Goal: Check status: Check status

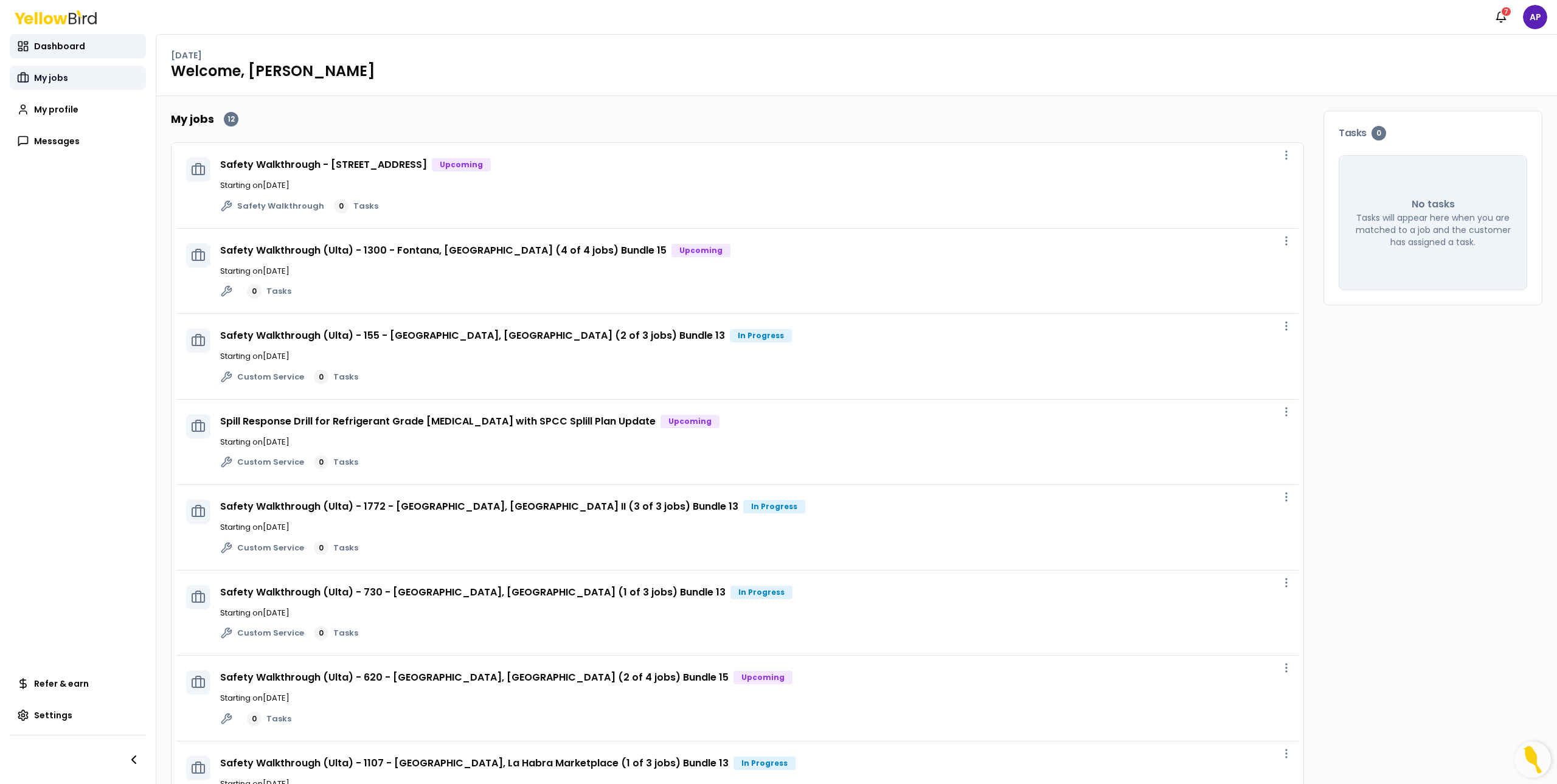
click at [55, 82] on span "My jobs" at bounding box center [51, 78] width 34 height 12
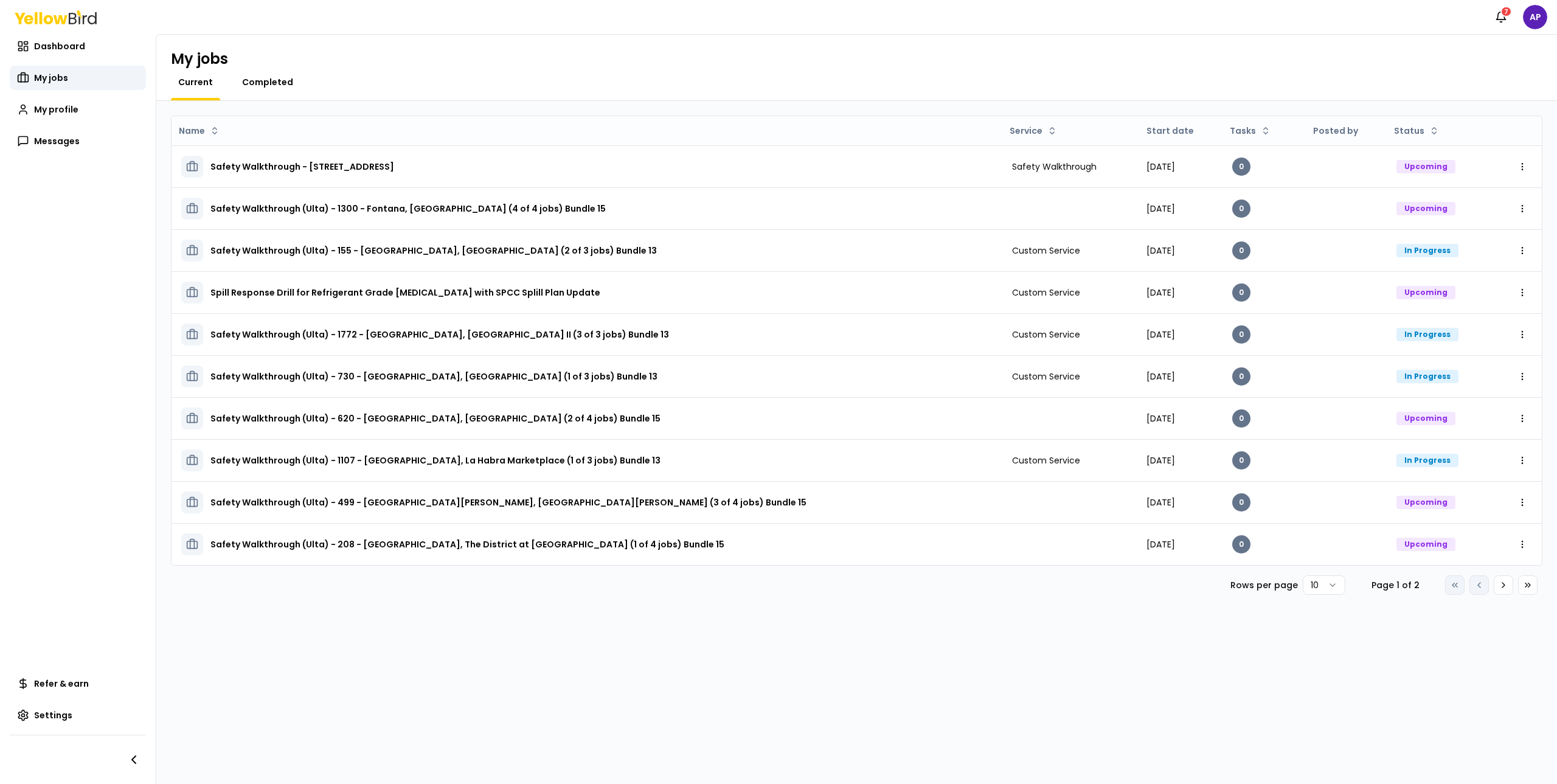
click at [272, 78] on span "Completed" at bounding box center [267, 82] width 51 height 12
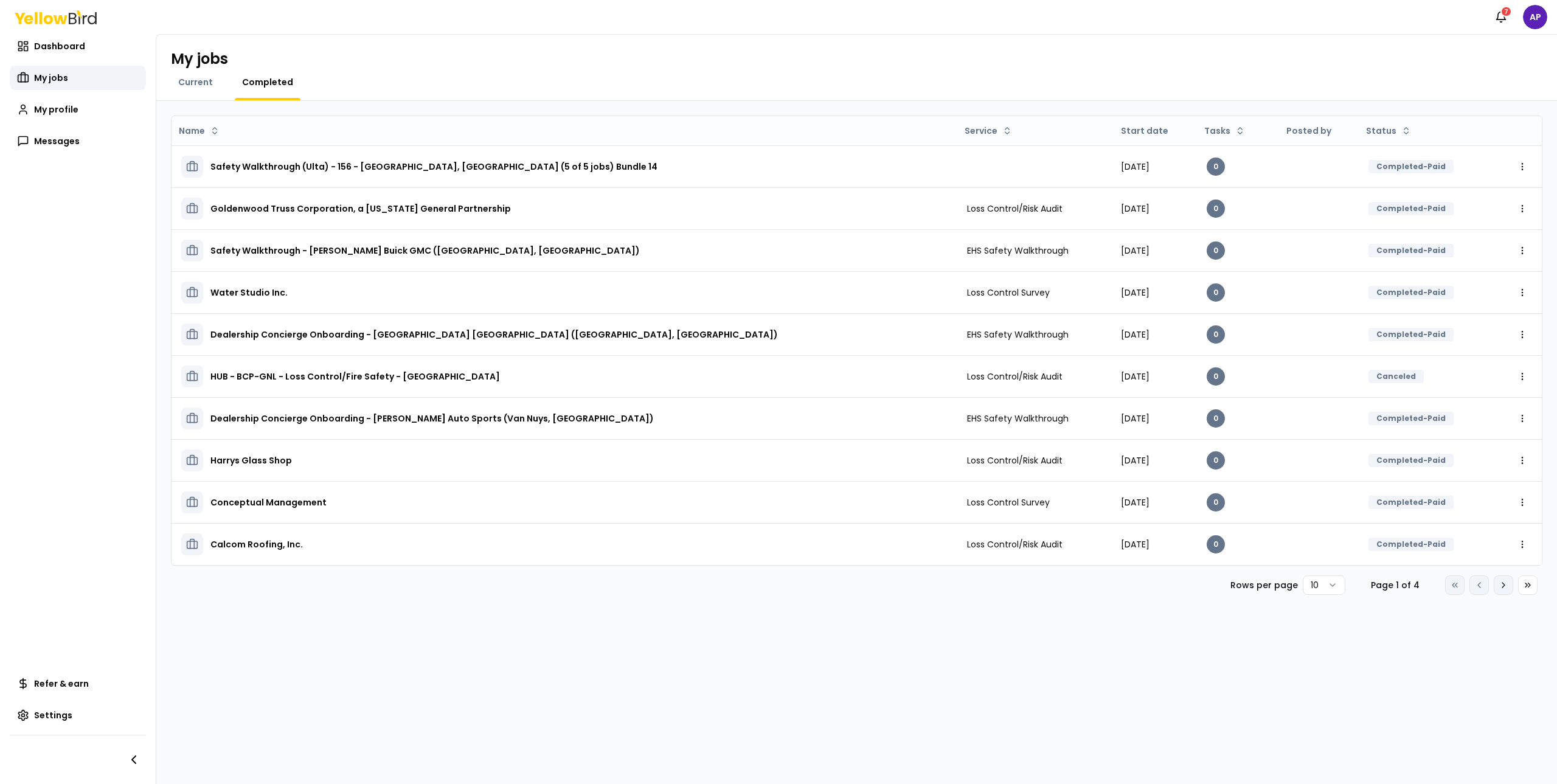
click at [1509, 586] on button "Go to next page" at bounding box center [1503, 584] width 19 height 19
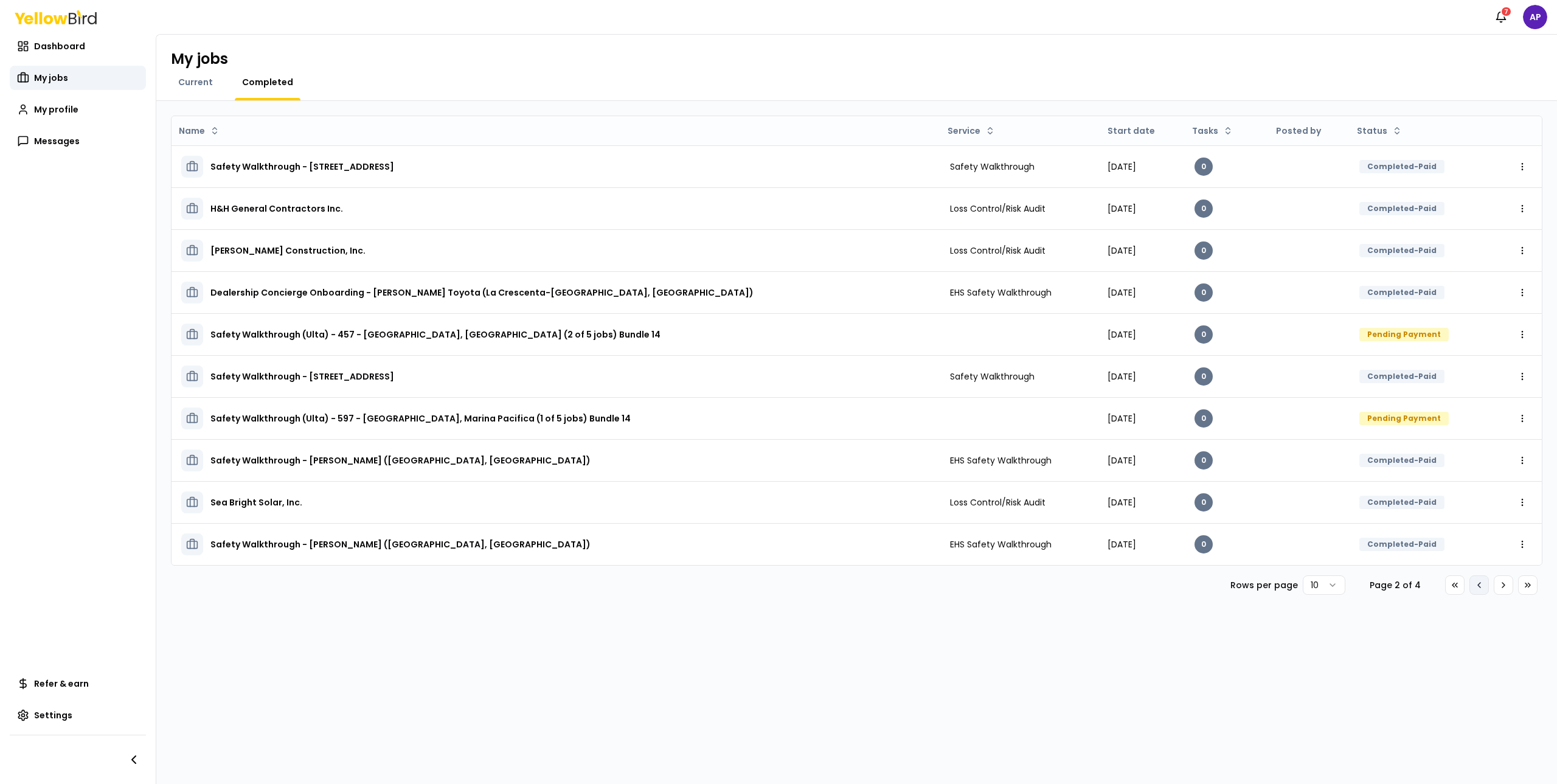
click at [1488, 586] on button "Go to previous page" at bounding box center [1479, 584] width 19 height 19
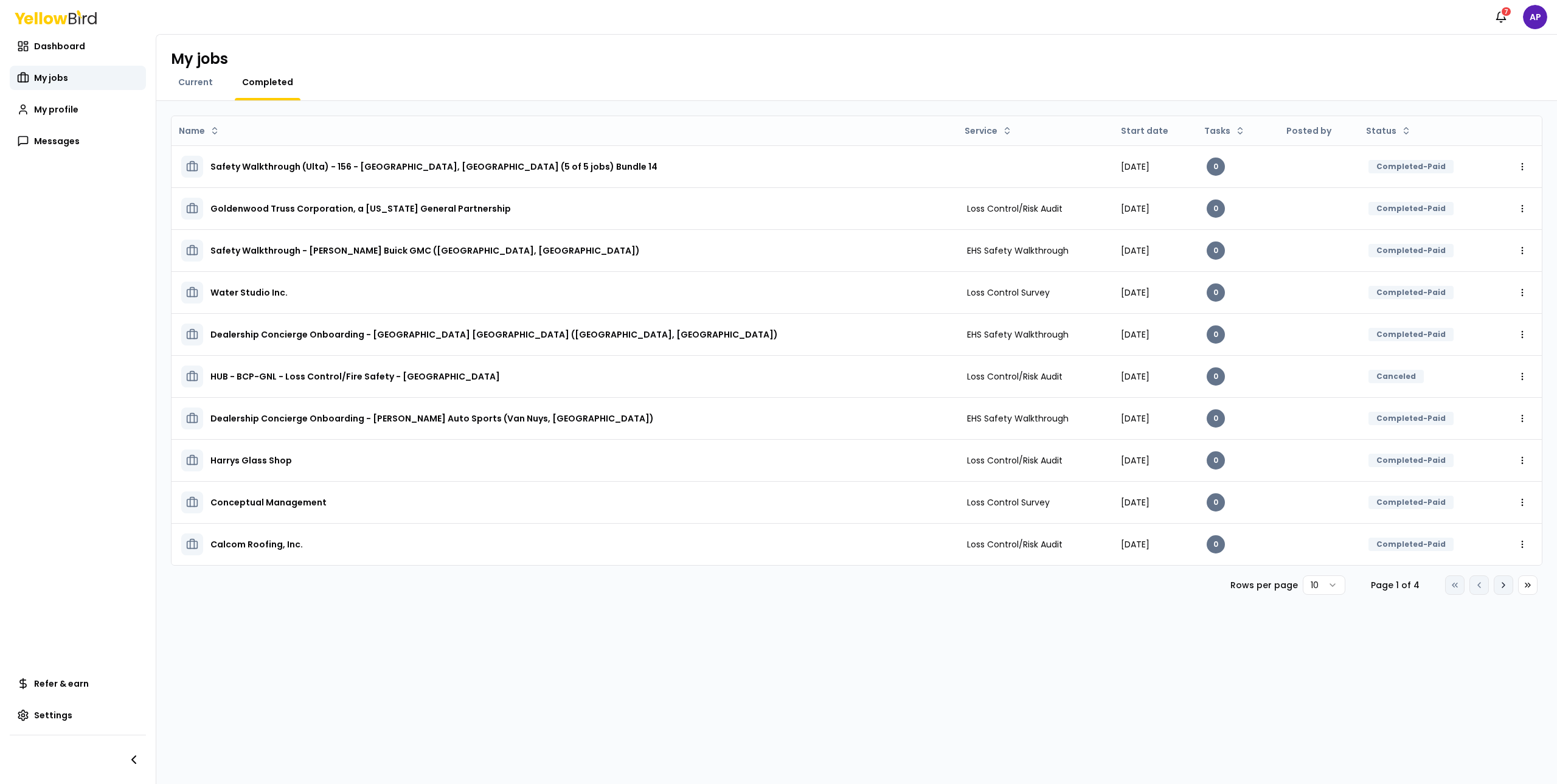
click at [1500, 577] on button "Go to next page" at bounding box center [1503, 584] width 19 height 19
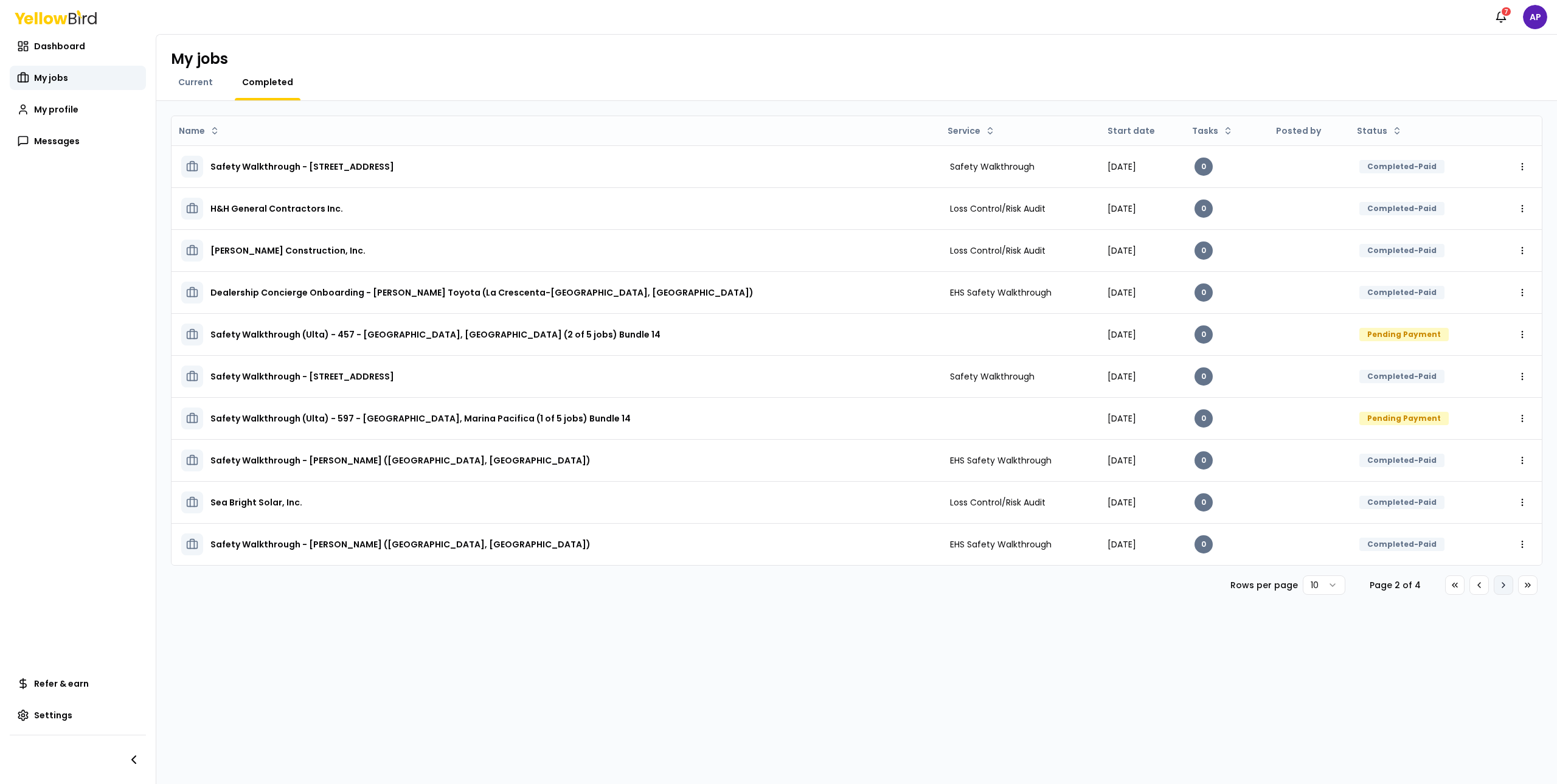
click at [1497, 581] on button "Go to next page" at bounding box center [1503, 584] width 19 height 19
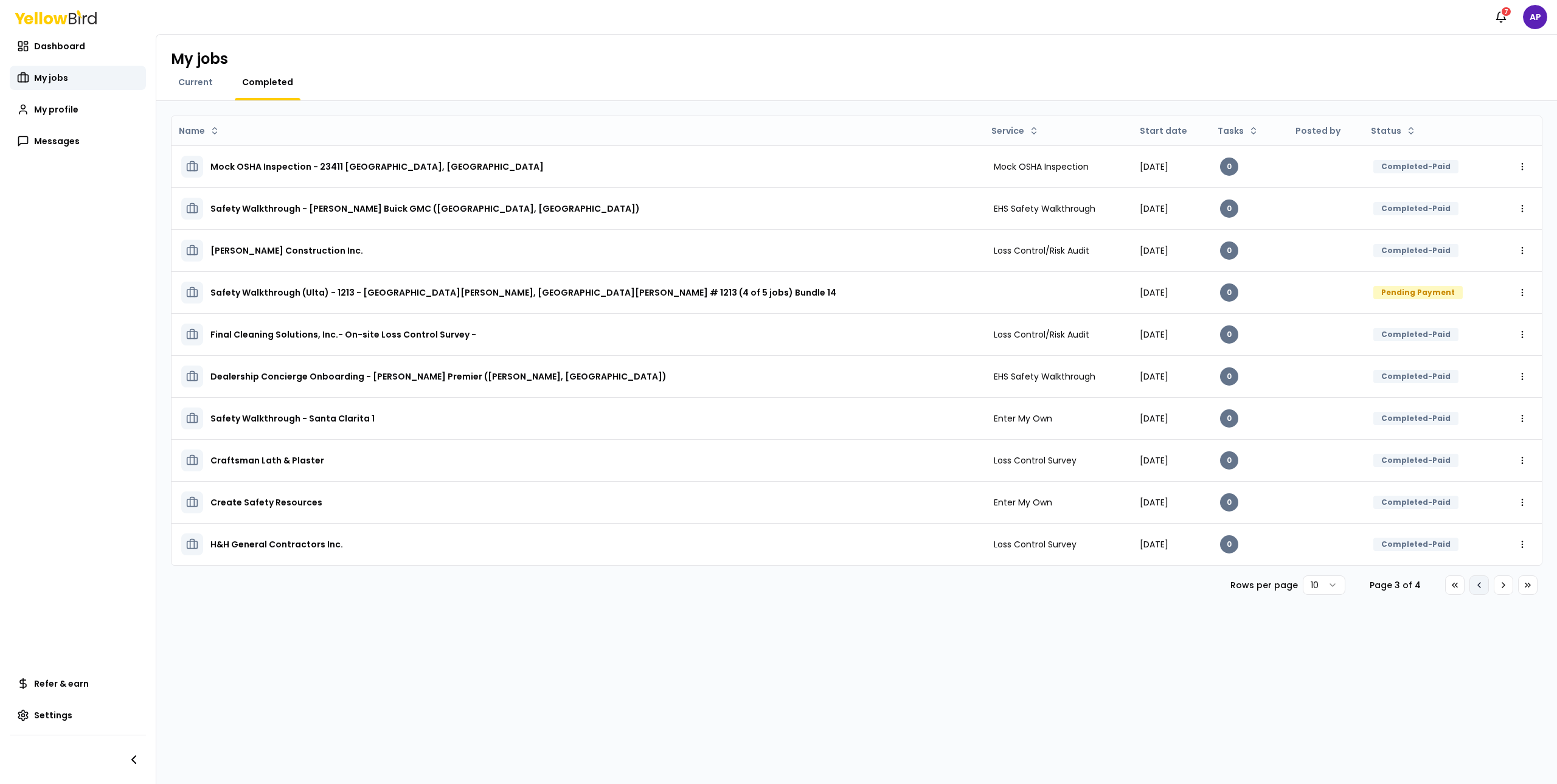
click at [1483, 587] on button "Go to previous page" at bounding box center [1479, 584] width 19 height 19
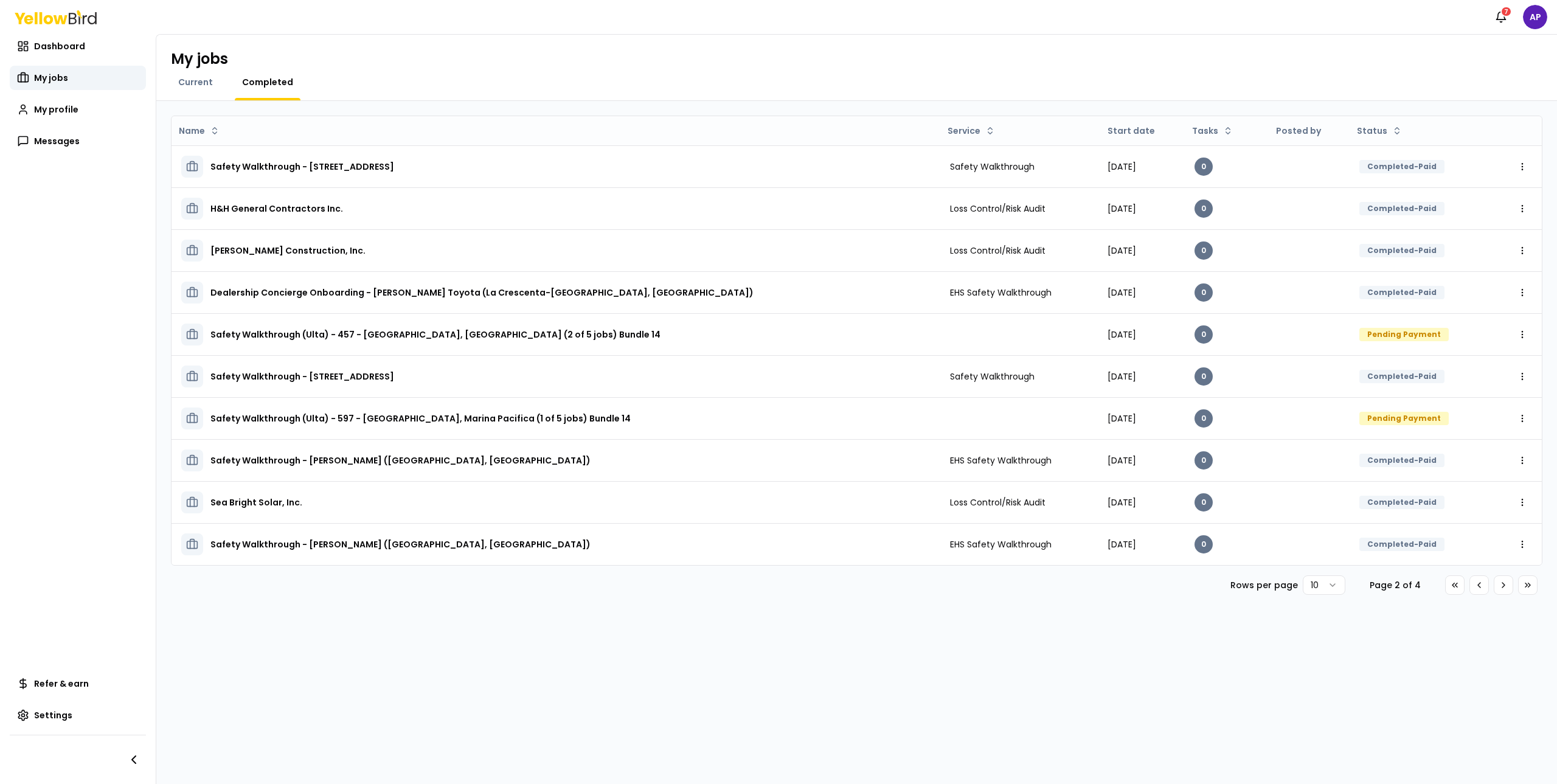
click at [1481, 588] on icon at bounding box center [1479, 584] width 10 height 10
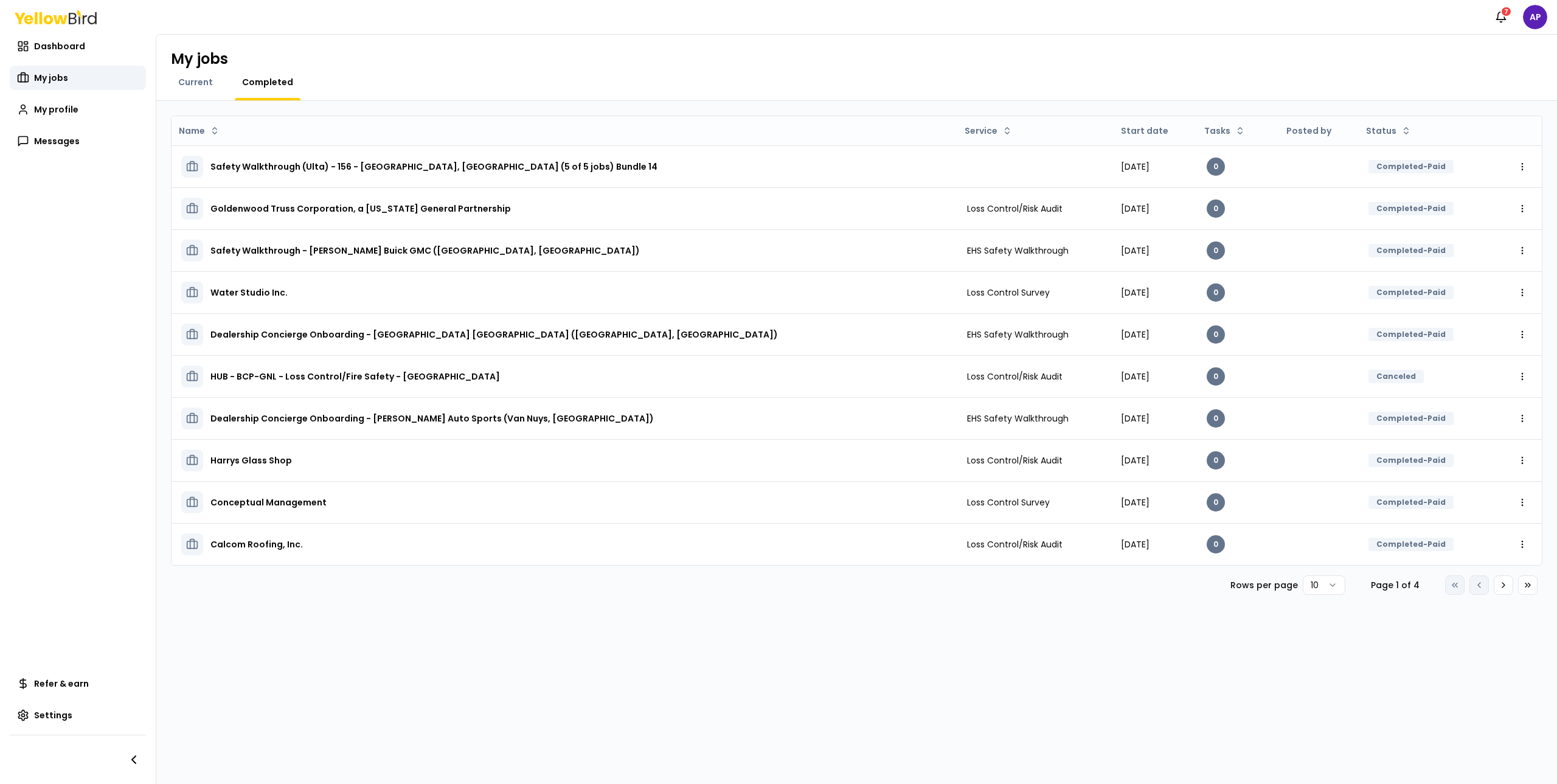
click at [1500, 3] on div "Notifications 7 AP" at bounding box center [778, 17] width 1557 height 34
click at [1500, 23] on button "Notifications 7" at bounding box center [1500, 17] width 24 height 24
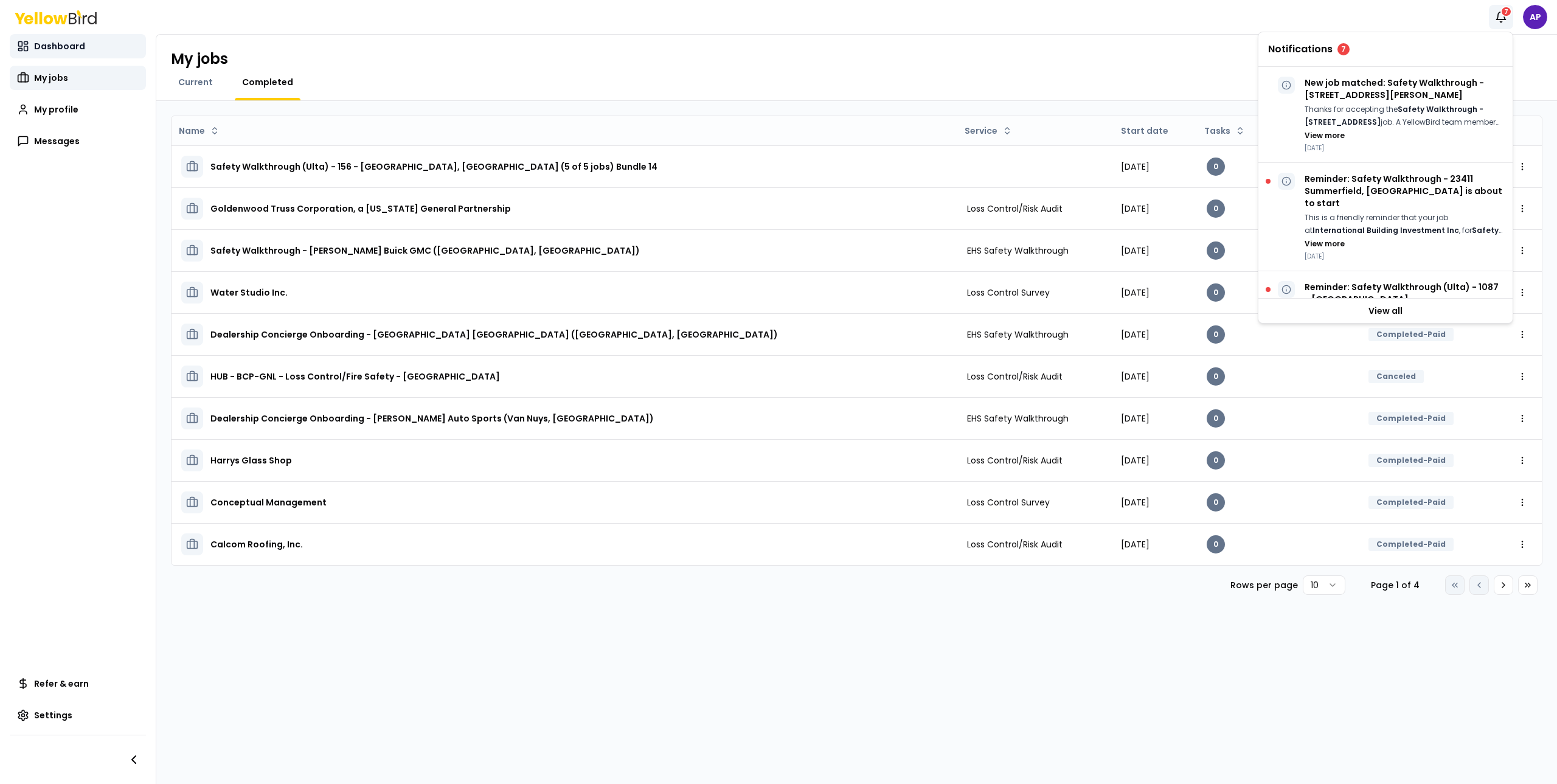
click at [89, 57] on link "Dashboard" at bounding box center [78, 46] width 136 height 24
